Goal: Task Accomplishment & Management: Manage account settings

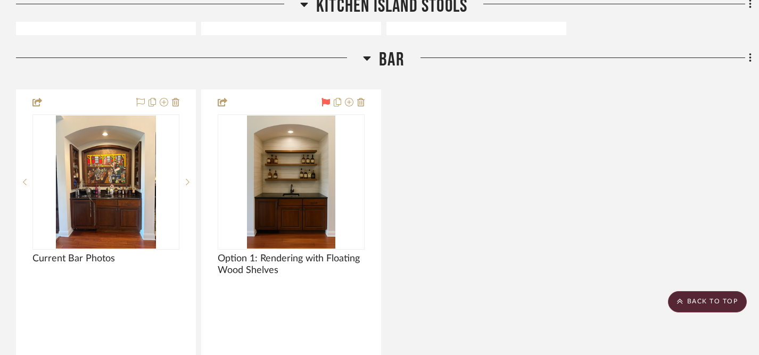
scroll to position [3212, 0]
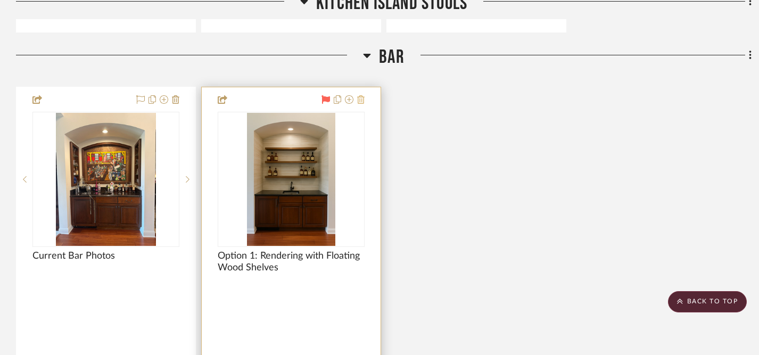
click at [361, 95] on icon at bounding box center [360, 99] width 7 height 9
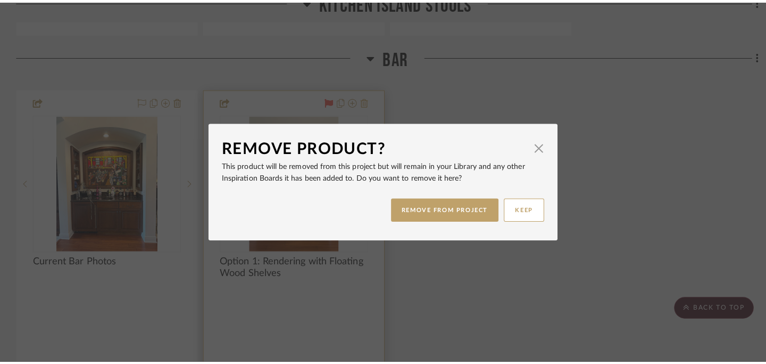
scroll to position [0, 0]
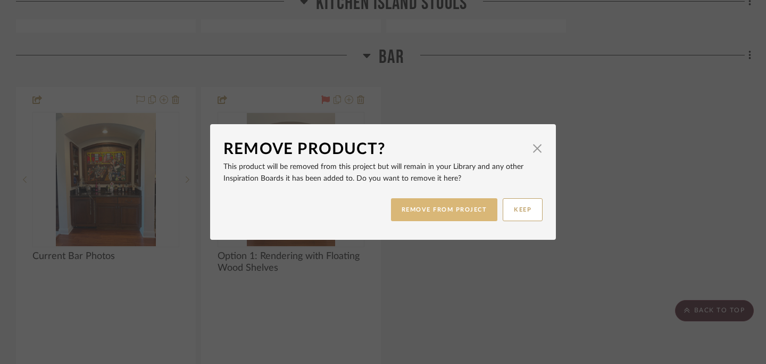
click at [441, 209] on button "REMOVE FROM PROJECT" at bounding box center [444, 209] width 107 height 23
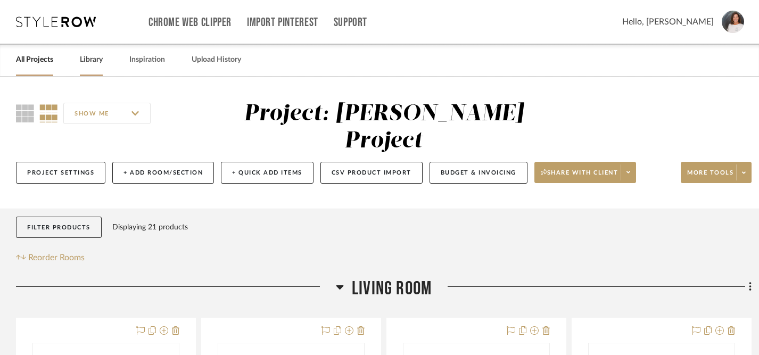
click at [95, 59] on link "Library" at bounding box center [91, 60] width 23 height 14
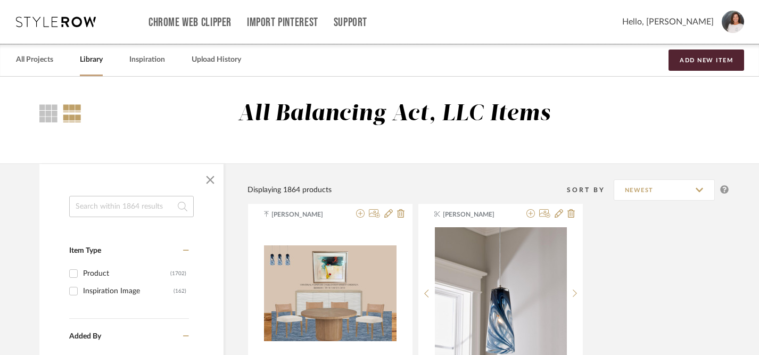
click at [134, 212] on input at bounding box center [131, 206] width 125 height 21
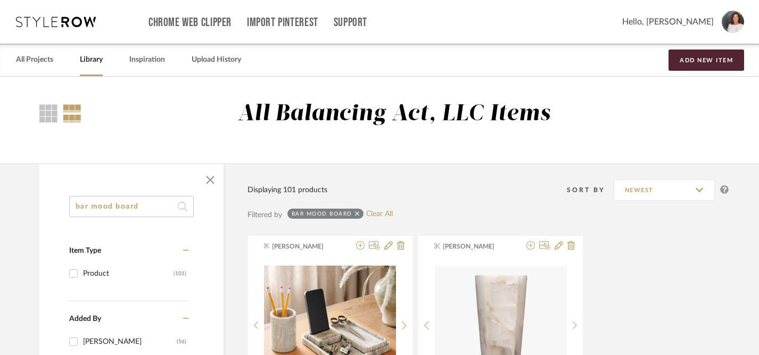
click at [90, 211] on input "bar mood board" at bounding box center [131, 206] width 125 height 21
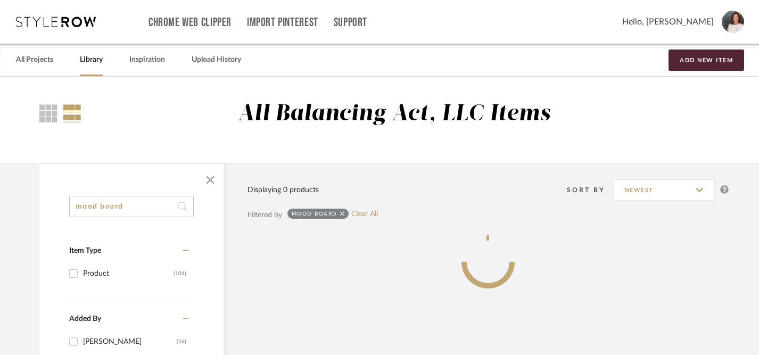
click at [144, 209] on input "mood board" at bounding box center [131, 206] width 125 height 21
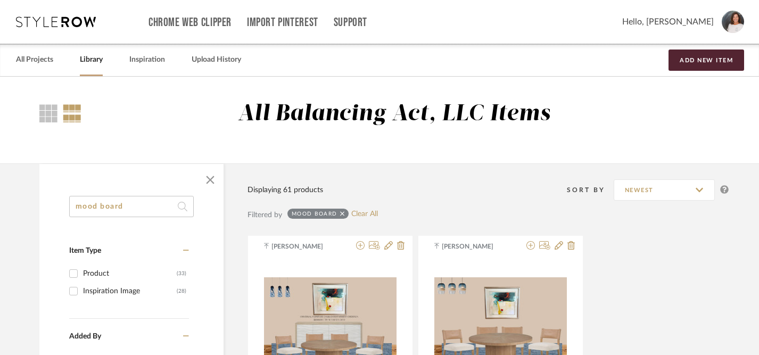
type input "mood board"
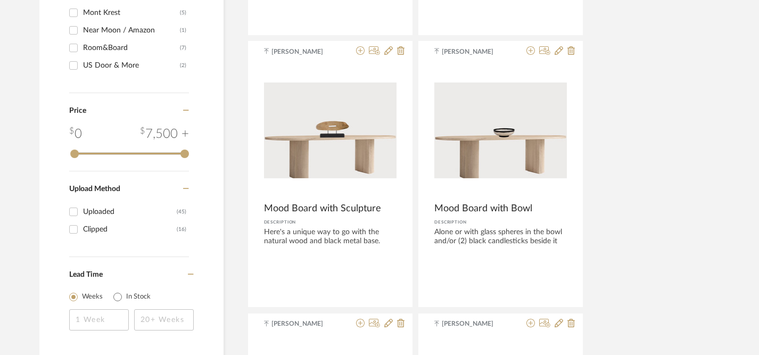
scroll to position [732, 0]
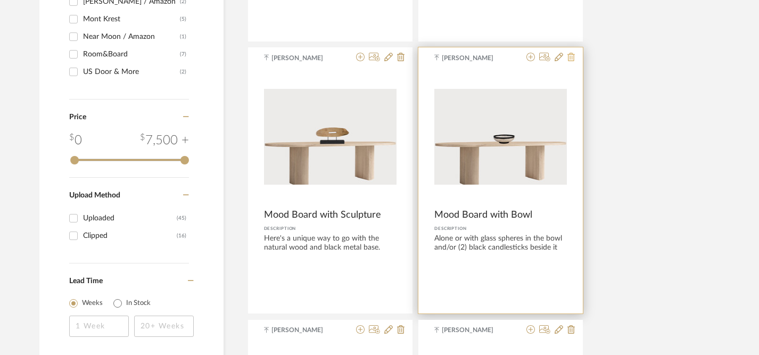
click at [571, 57] on icon at bounding box center [570, 57] width 7 height 9
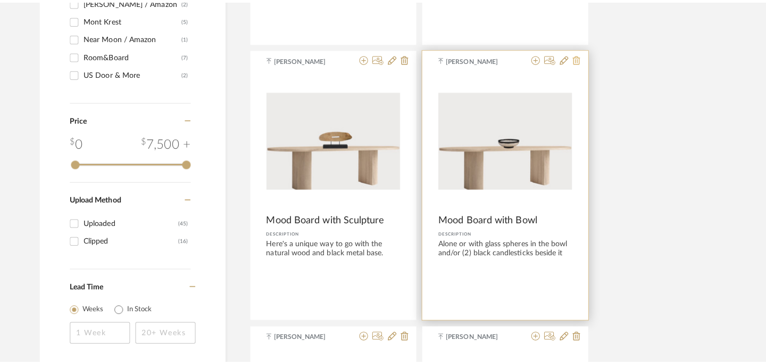
scroll to position [0, 0]
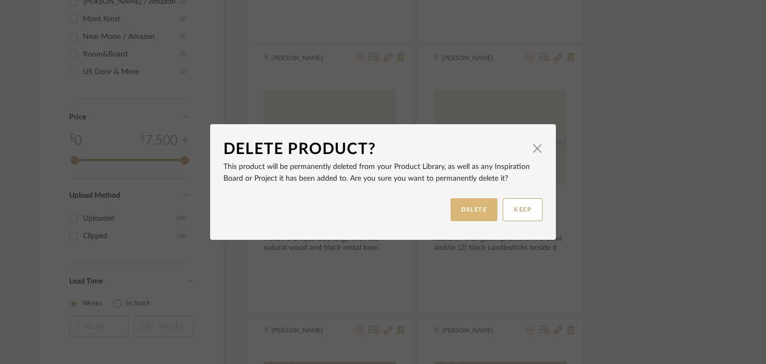
click at [473, 208] on button "DELETE" at bounding box center [474, 209] width 47 height 23
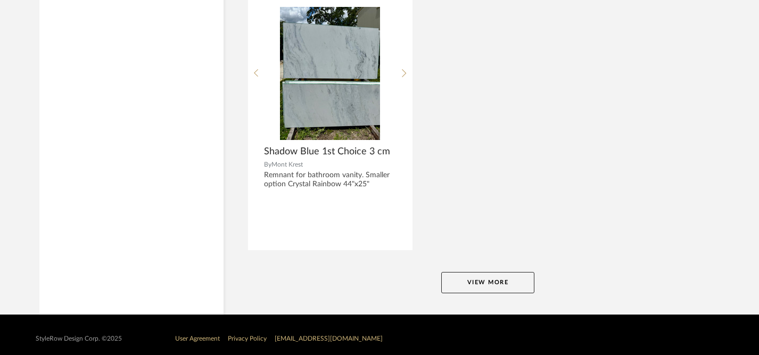
scroll to position [4887, 0]
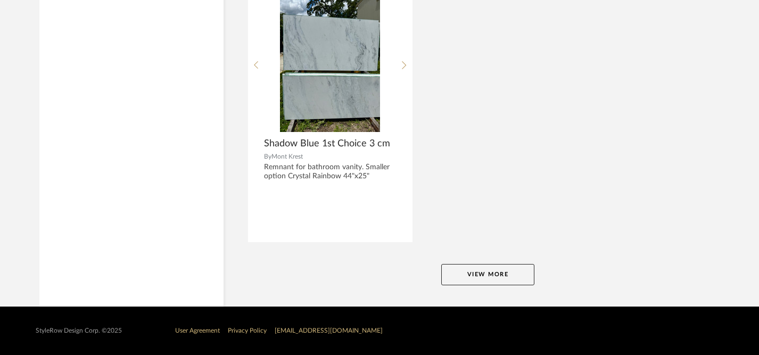
click at [482, 274] on button "View More" at bounding box center [487, 274] width 93 height 21
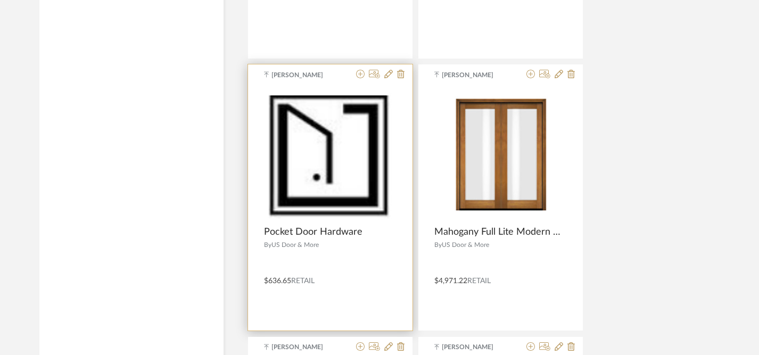
scroll to position [7790, 0]
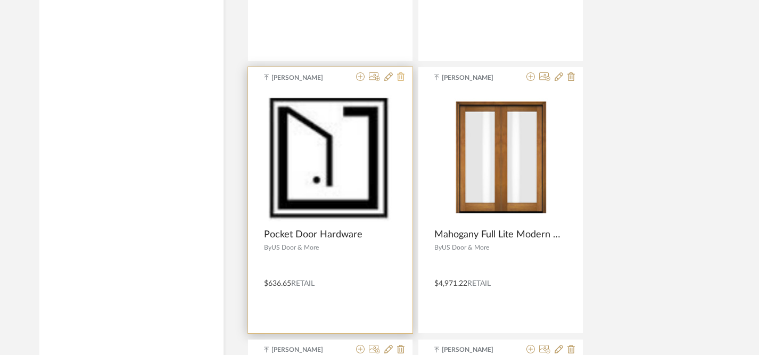
click at [402, 78] on icon at bounding box center [400, 76] width 7 height 9
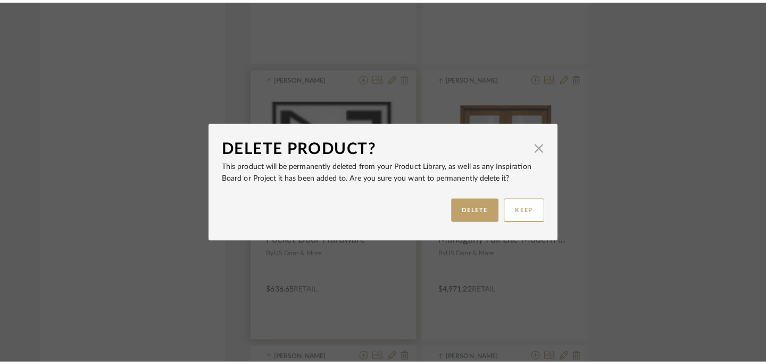
scroll to position [0, 0]
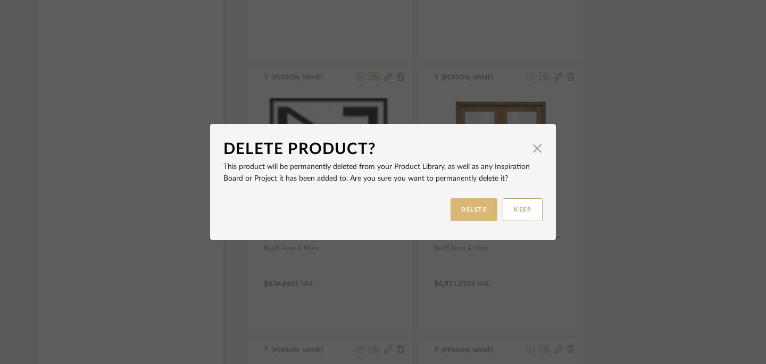
click at [467, 211] on button "DELETE" at bounding box center [474, 209] width 47 height 23
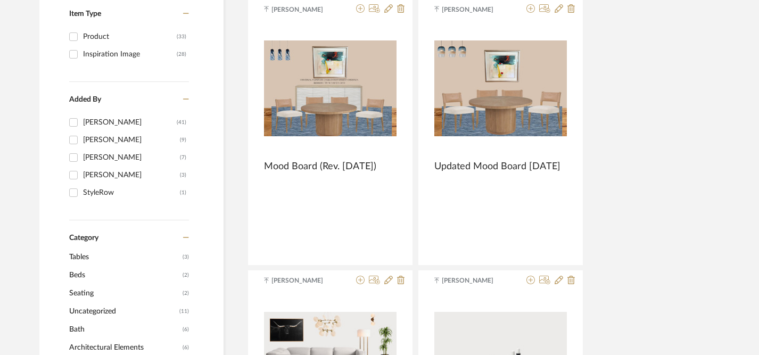
scroll to position [237, 0]
click at [73, 121] on input "[PERSON_NAME] (41)" at bounding box center [73, 121] width 17 height 17
checkbox input "true"
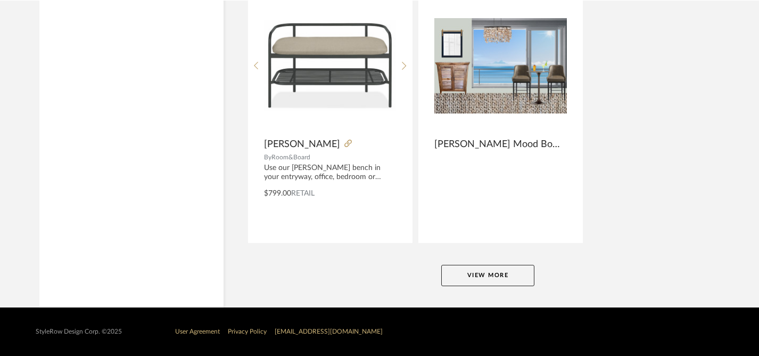
scroll to position [4886, 0]
click at [488, 271] on button "View More" at bounding box center [487, 275] width 93 height 21
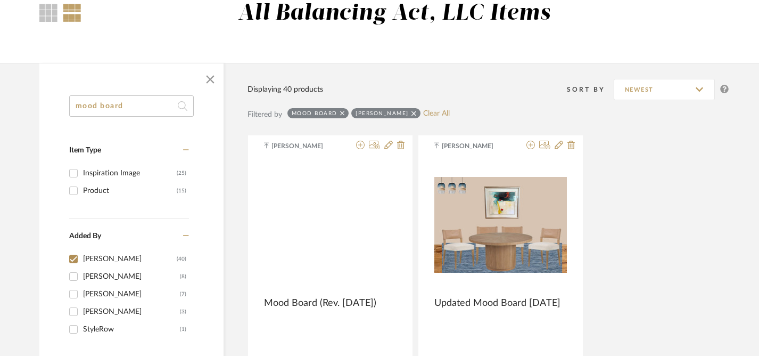
scroll to position [0, 0]
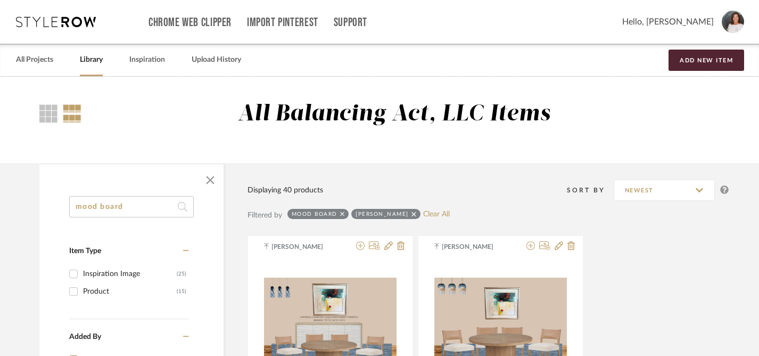
drag, startPoint x: 135, startPoint y: 209, endPoint x: 49, endPoint y: 204, distance: 86.4
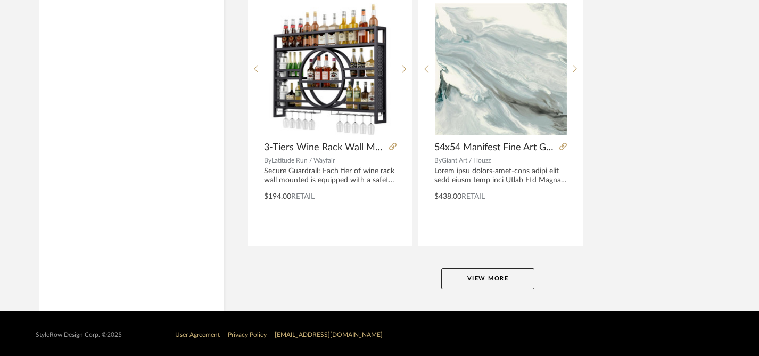
scroll to position [4886, 0]
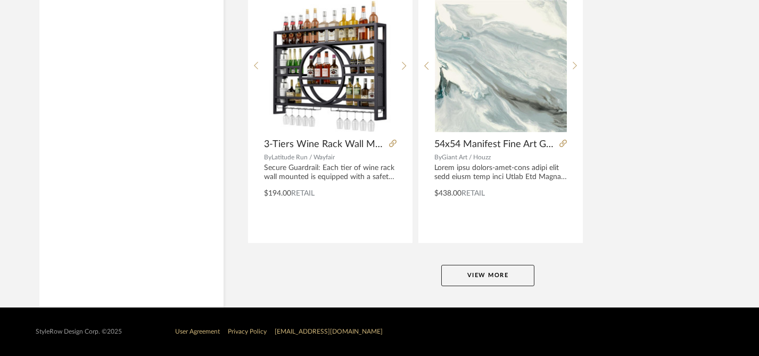
click at [472, 274] on button "View More" at bounding box center [487, 275] width 93 height 21
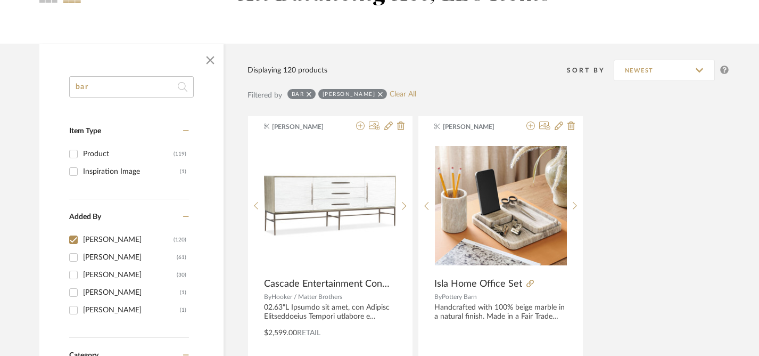
scroll to position [0, 0]
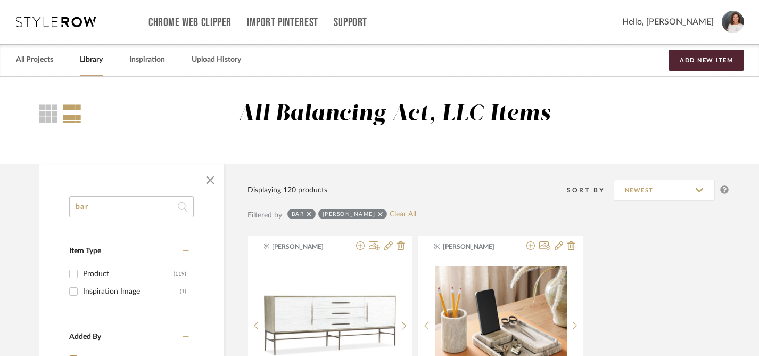
click at [110, 205] on input "bar" at bounding box center [131, 206] width 125 height 21
type input "b"
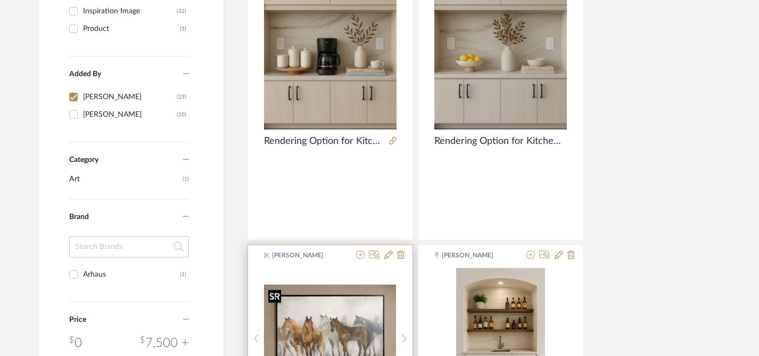
scroll to position [430, 0]
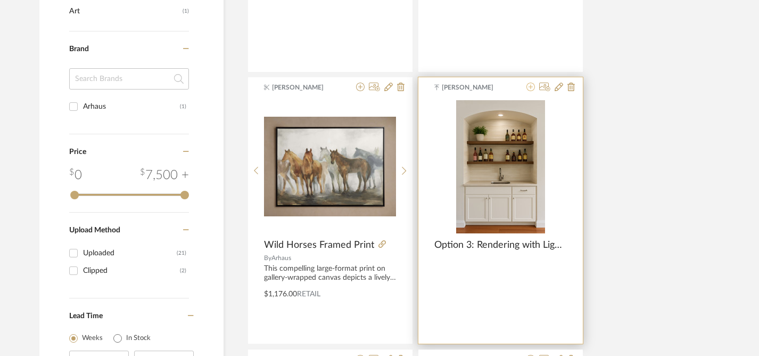
type input "rendering"
click at [531, 86] on icon at bounding box center [530, 86] width 9 height 9
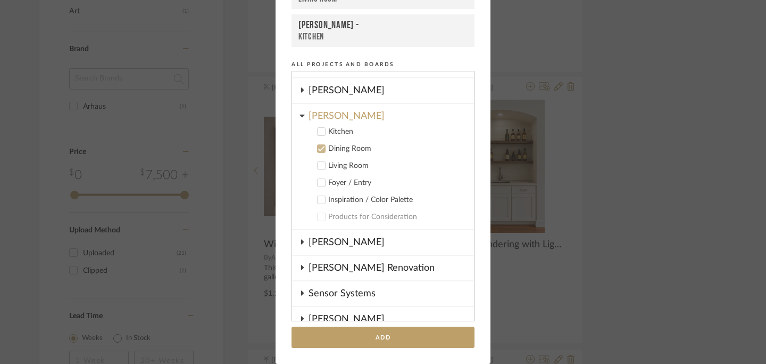
scroll to position [131, 0]
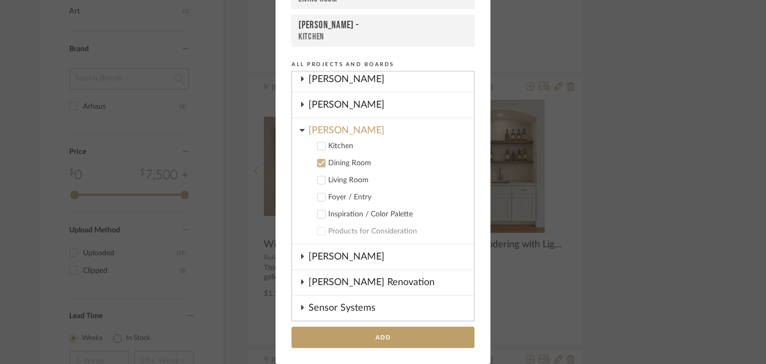
click at [318, 163] on icon at bounding box center [321, 163] width 7 height 5
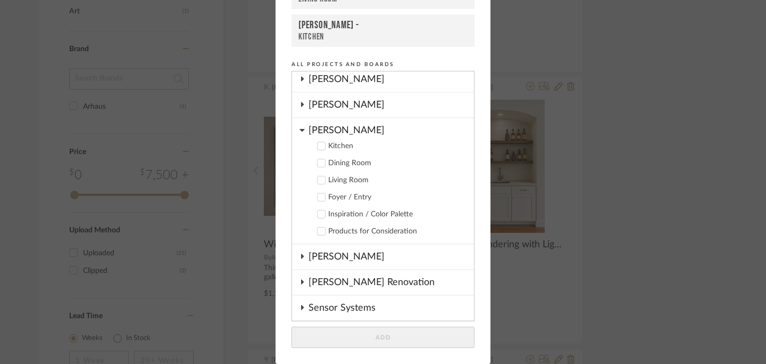
click at [300, 130] on icon at bounding box center [302, 130] width 5 height 3
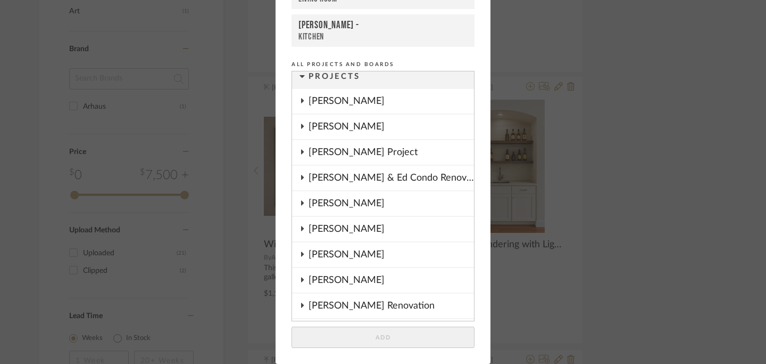
scroll to position [6, 0]
click at [301, 152] on icon at bounding box center [302, 152] width 3 height 5
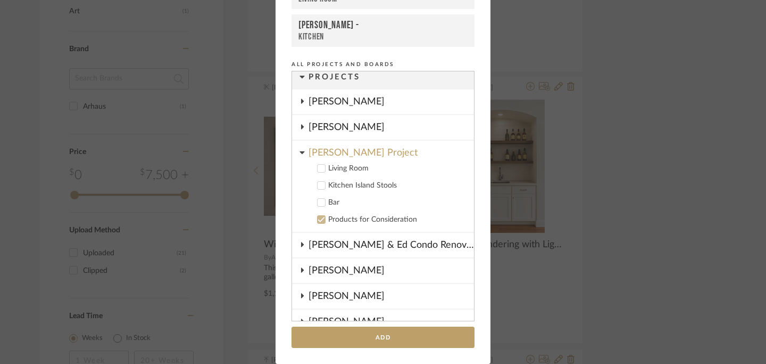
click at [321, 201] on icon at bounding box center [321, 202] width 7 height 7
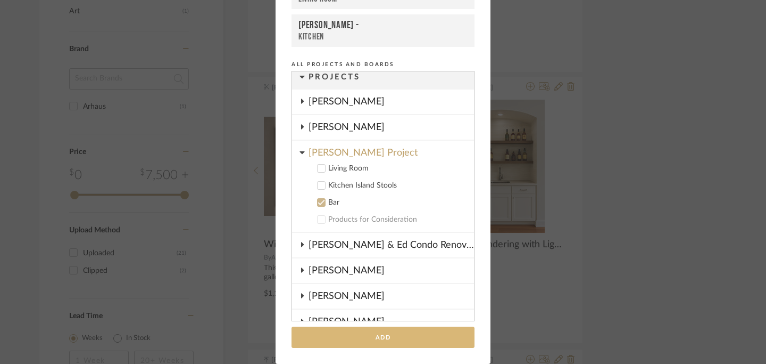
click at [377, 340] on button "Add" at bounding box center [383, 337] width 183 height 22
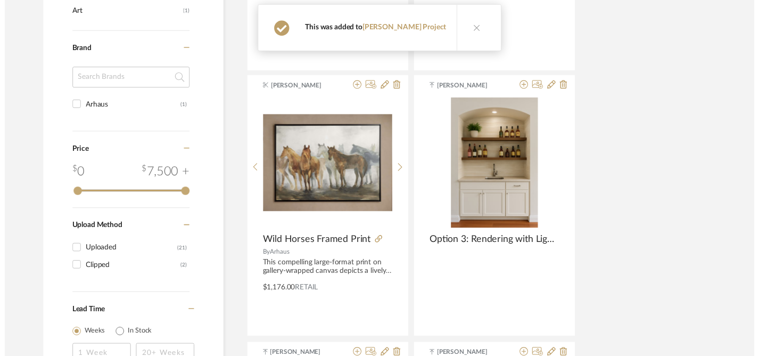
scroll to position [430, 0]
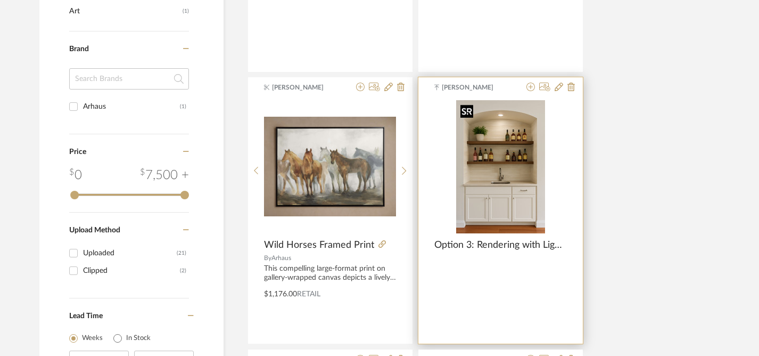
click at [502, 196] on img "0" at bounding box center [500, 166] width 89 height 133
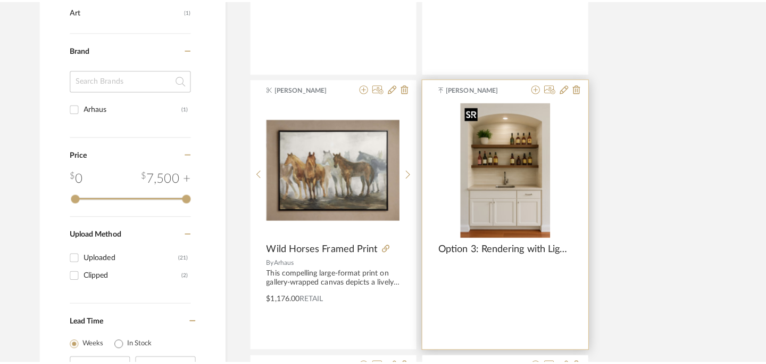
scroll to position [0, 0]
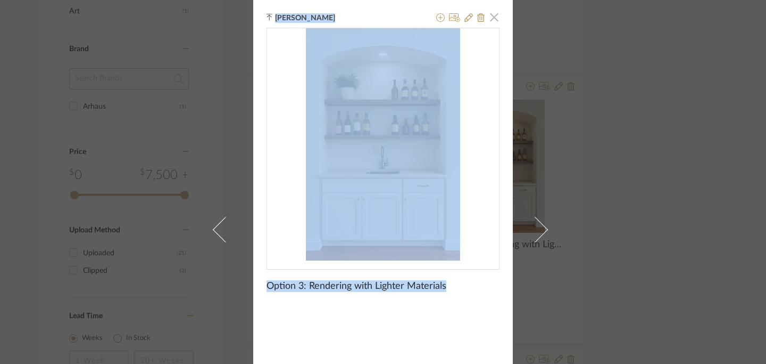
click at [493, 21] on span "button" at bounding box center [494, 16] width 21 height 21
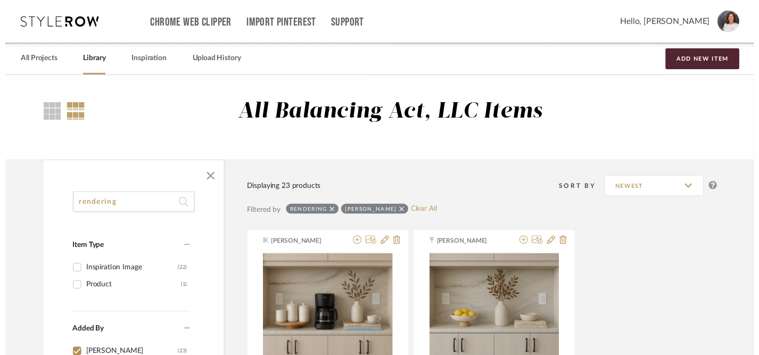
scroll to position [430, 0]
